Goal: Check status: Check status

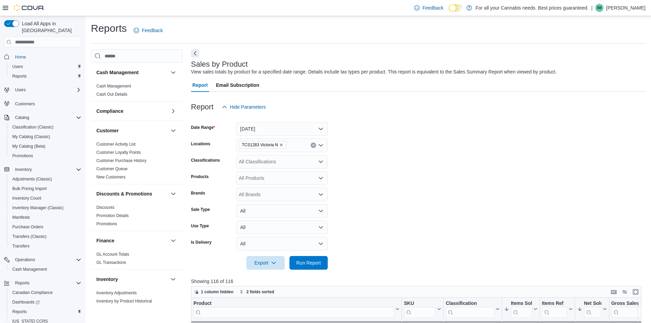
scroll to position [171, 0]
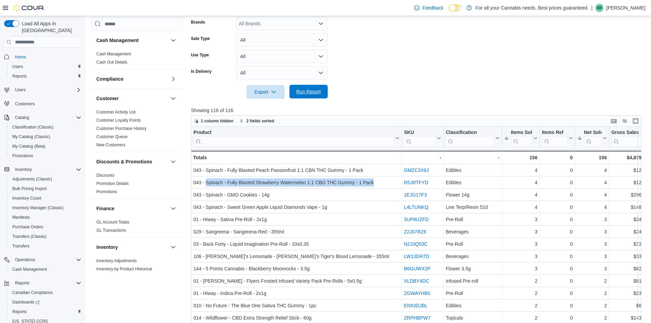
click at [324, 96] on button "Run Report" at bounding box center [308, 92] width 38 height 14
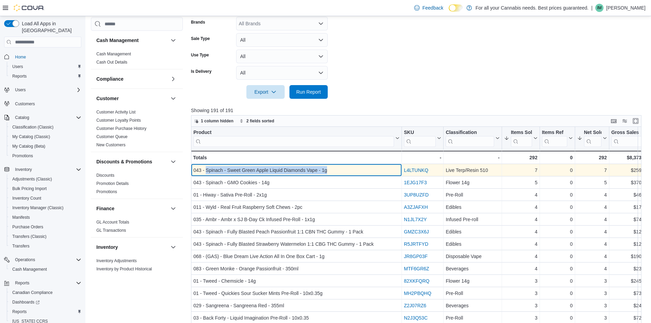
drag, startPoint x: 205, startPoint y: 170, endPoint x: 337, endPoint y: 173, distance: 132.0
click at [337, 173] on div "043 - Spinach - Sweet Green Apple Liquid Diamonds Vape - 1g" at bounding box center [296, 170] width 206 height 8
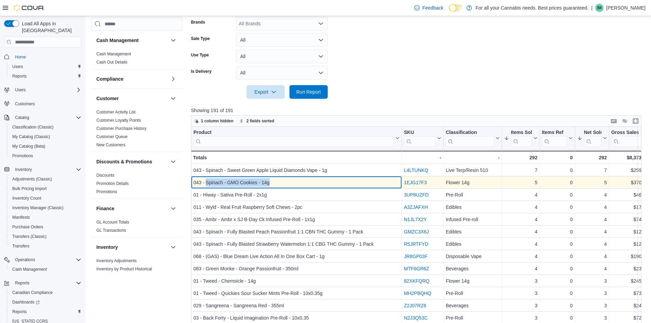
drag, startPoint x: 206, startPoint y: 182, endPoint x: 282, endPoint y: 183, distance: 75.9
click at [282, 183] on div "043 - Spinach - GMO Cookies - 14g" at bounding box center [296, 182] width 206 height 8
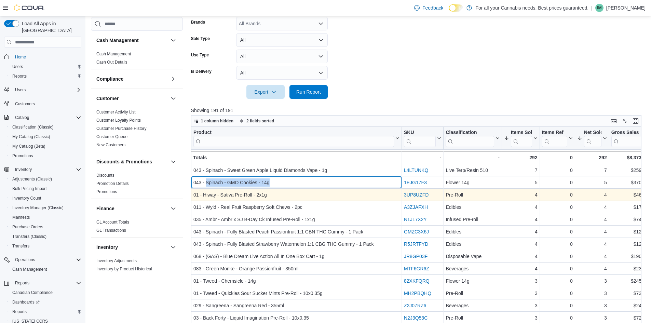
copy div "Spinach - GMO Cookies - 14g"
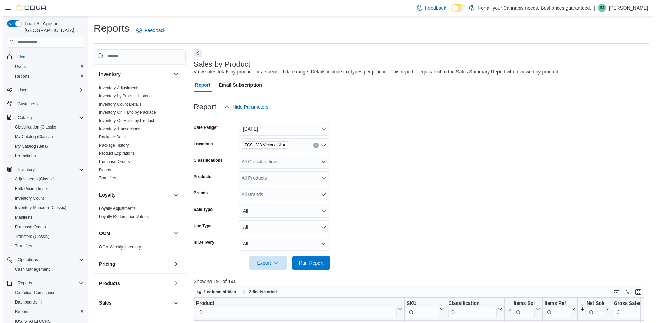
scroll to position [376, 0]
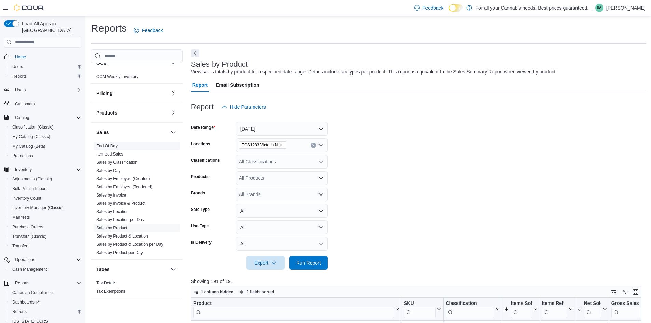
click at [118, 146] on span "End Of Day" at bounding box center [137, 146] width 86 height 8
click at [115, 145] on link "End Of Day" at bounding box center [106, 146] width 21 height 5
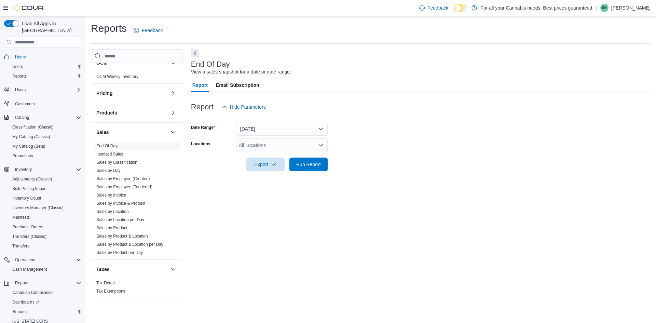
click at [277, 149] on div "All Locations" at bounding box center [282, 145] width 92 height 14
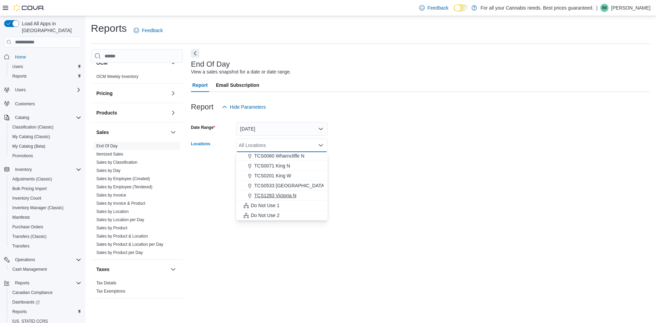
click at [285, 195] on span "TCS1283 Victoria N" at bounding box center [275, 195] width 42 height 7
click at [348, 87] on div "Report Email Subscription" at bounding box center [421, 85] width 460 height 14
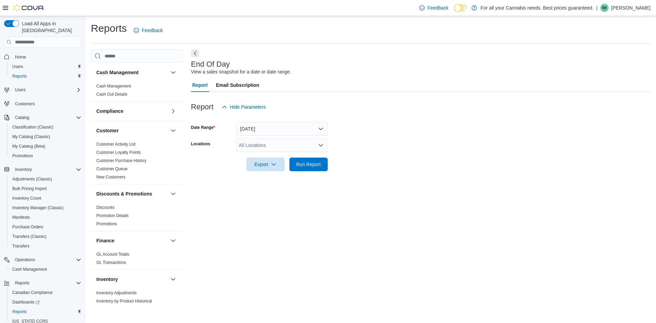
click at [268, 144] on div "All Locations" at bounding box center [282, 145] width 92 height 14
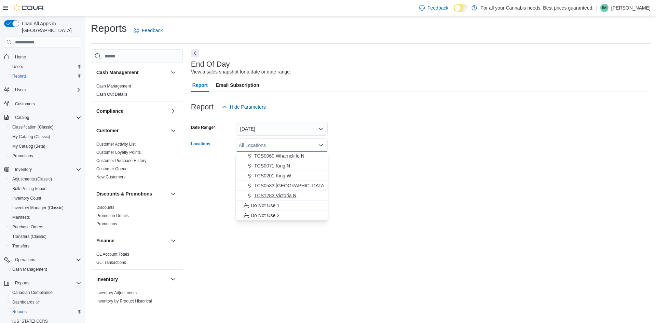
click at [290, 194] on span "TCS1283 Victoria N" at bounding box center [275, 195] width 42 height 7
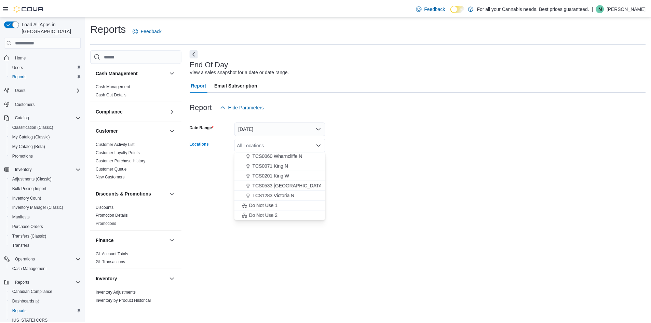
scroll to position [80, 0]
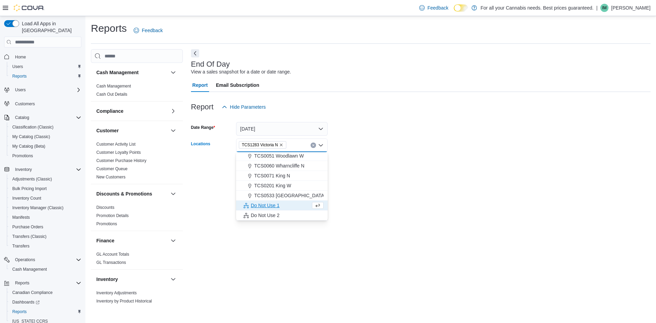
click at [382, 186] on div "End Of Day View a sales snapshot for a date or date range. Report Email Subscri…" at bounding box center [421, 177] width 460 height 256
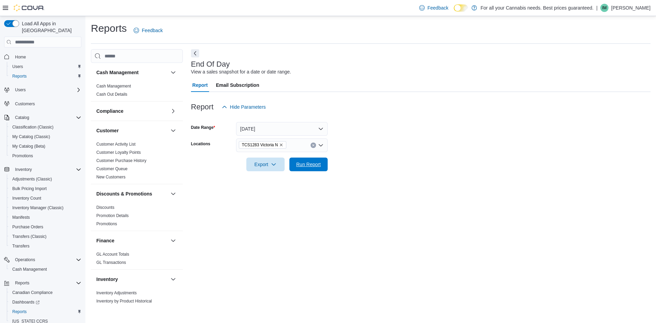
click at [300, 162] on span "Run Report" at bounding box center [308, 164] width 25 height 7
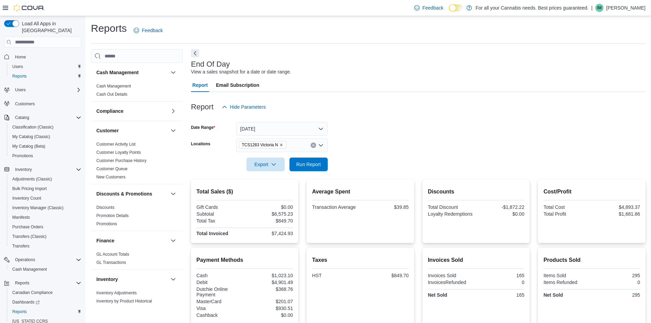
scroll to position [34, 0]
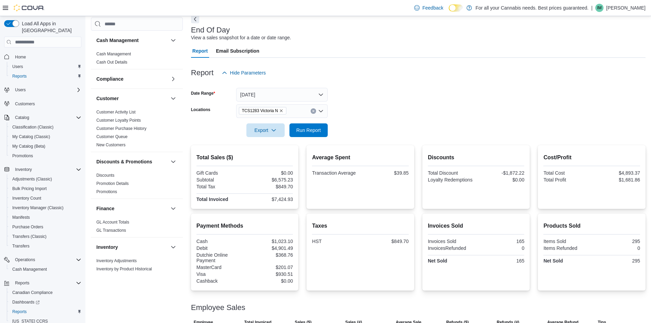
click at [274, 200] on div "$7,424.93" at bounding box center [269, 199] width 47 height 5
drag, startPoint x: 277, startPoint y: 199, endPoint x: 293, endPoint y: 198, distance: 16.8
click at [293, 198] on div "$7,424.93" at bounding box center [269, 199] width 47 height 5
copy div "7,424.93"
drag, startPoint x: 280, startPoint y: 256, endPoint x: 297, endPoint y: 257, distance: 17.5
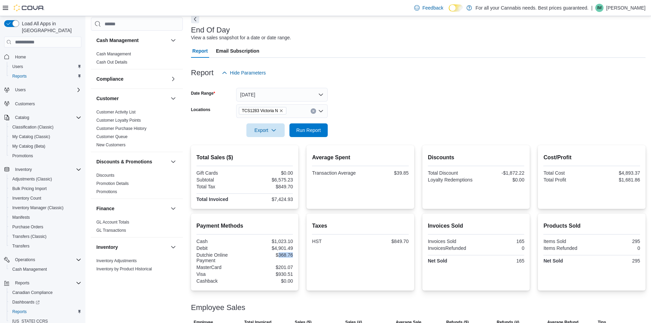
click at [297, 257] on div "Payment Methods Cash $1,023.10 Debit $4,901.49 Dutchie Online Payment $368.76 M…" at bounding box center [245, 252] width 108 height 77
copy div "368.76"
